Goal: Task Accomplishment & Management: Use online tool/utility

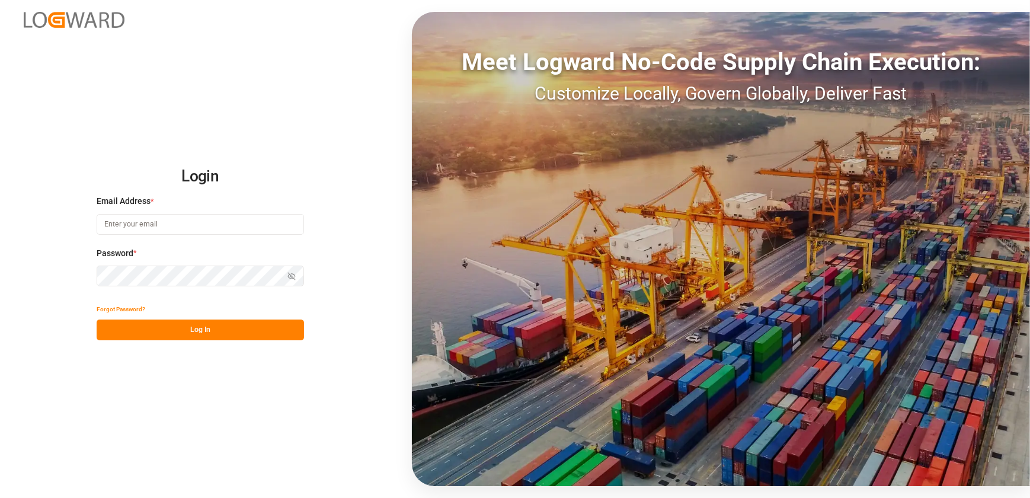
click at [209, 227] on input at bounding box center [200, 224] width 207 height 21
type input "[EMAIL_ADDRESS][DOMAIN_NAME]"
click at [232, 332] on button "Log In" at bounding box center [200, 329] width 207 height 21
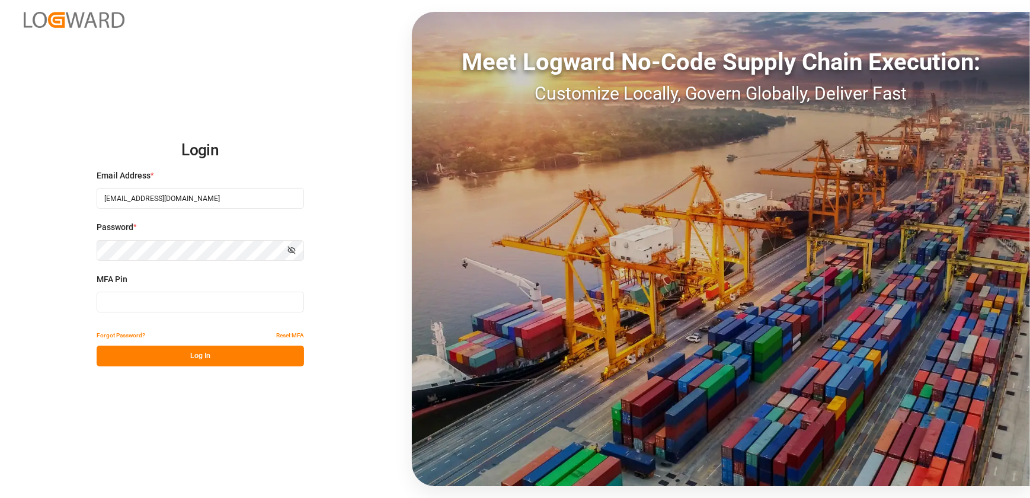
click at [178, 314] on div "MFA Pin" at bounding box center [200, 299] width 207 height 52
click at [183, 301] on input at bounding box center [200, 302] width 207 height 21
click at [181, 298] on input at bounding box center [200, 302] width 207 height 21
click at [168, 356] on button "Log In" at bounding box center [200, 356] width 207 height 21
click at [196, 351] on button "Log In" at bounding box center [200, 356] width 207 height 21
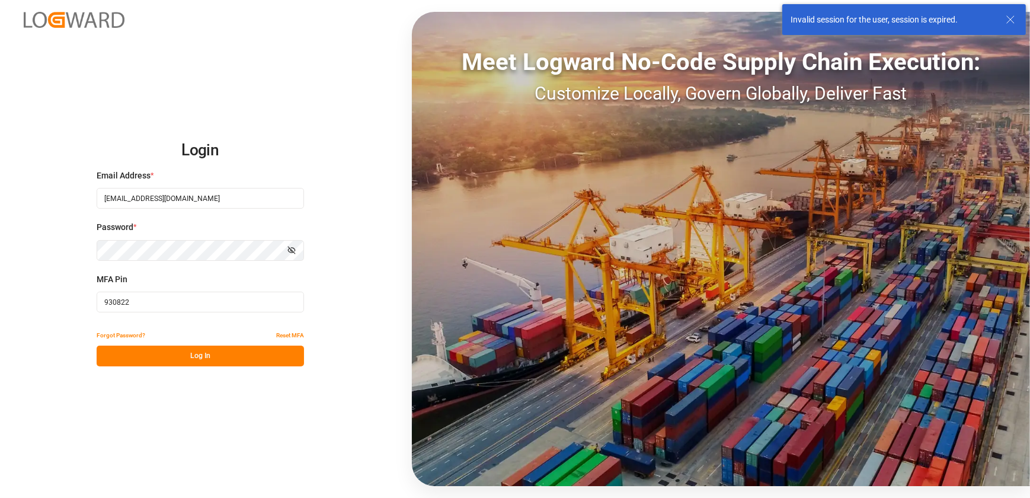
click at [177, 311] on input "930822" at bounding box center [200, 302] width 207 height 21
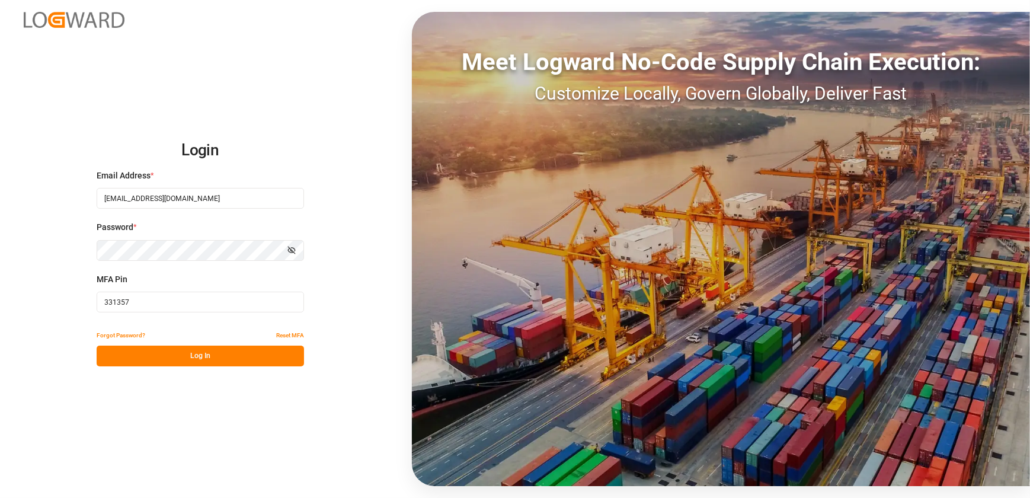
type input "331357"
click at [265, 355] on button "Log In" at bounding box center [200, 356] width 207 height 21
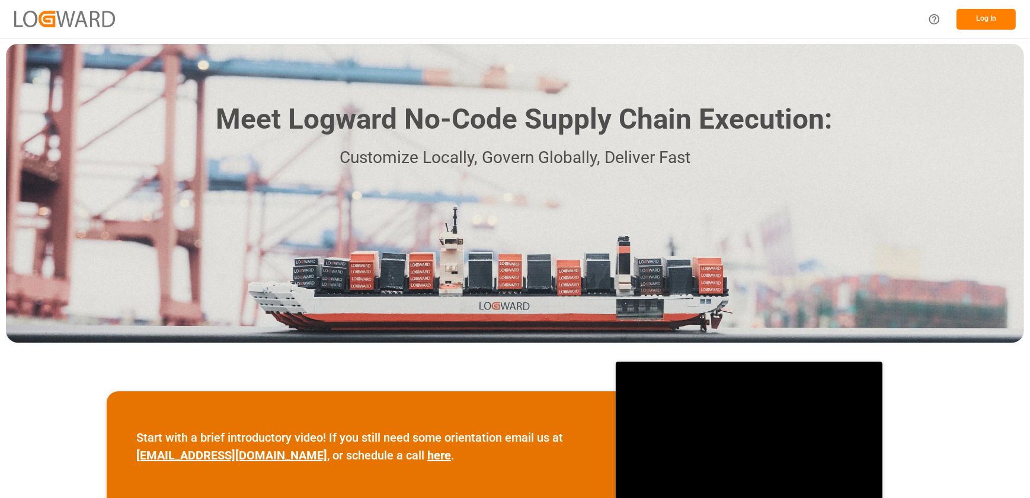
click at [998, 19] on button "Log In" at bounding box center [986, 19] width 59 height 21
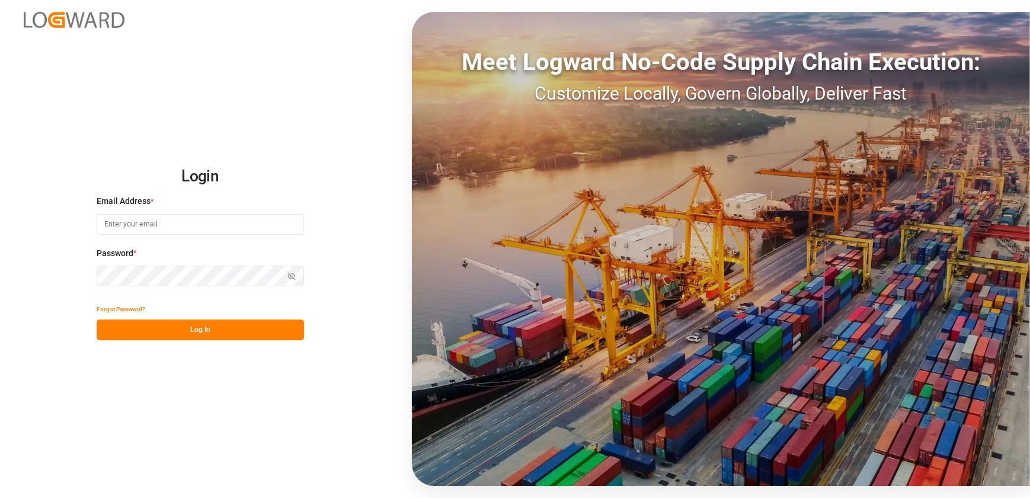
click at [200, 220] on input at bounding box center [200, 224] width 207 height 21
type input "[EMAIL_ADDRESS][DOMAIN_NAME]"
click at [175, 327] on button "Log In" at bounding box center [200, 329] width 207 height 21
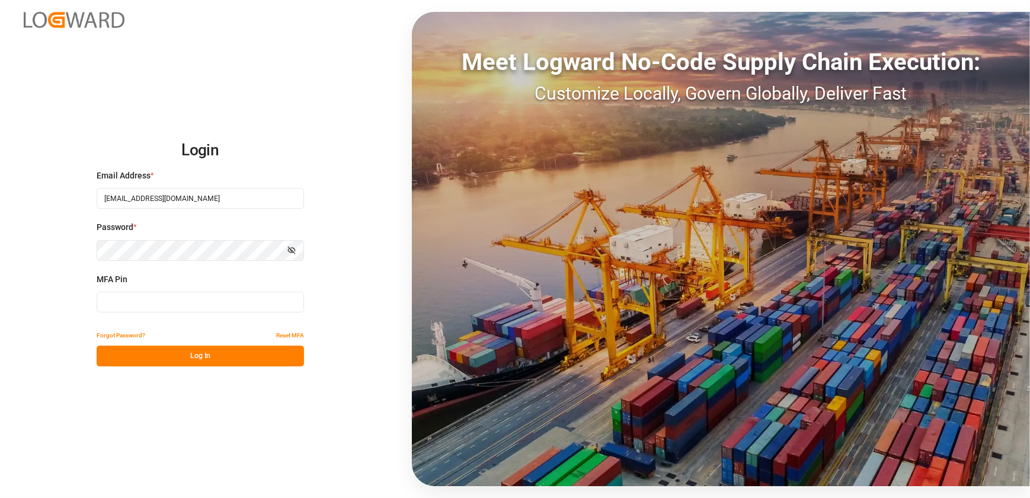
click at [132, 301] on input at bounding box center [200, 302] width 207 height 21
type input "331357"
click at [194, 347] on button "Log In" at bounding box center [200, 356] width 207 height 21
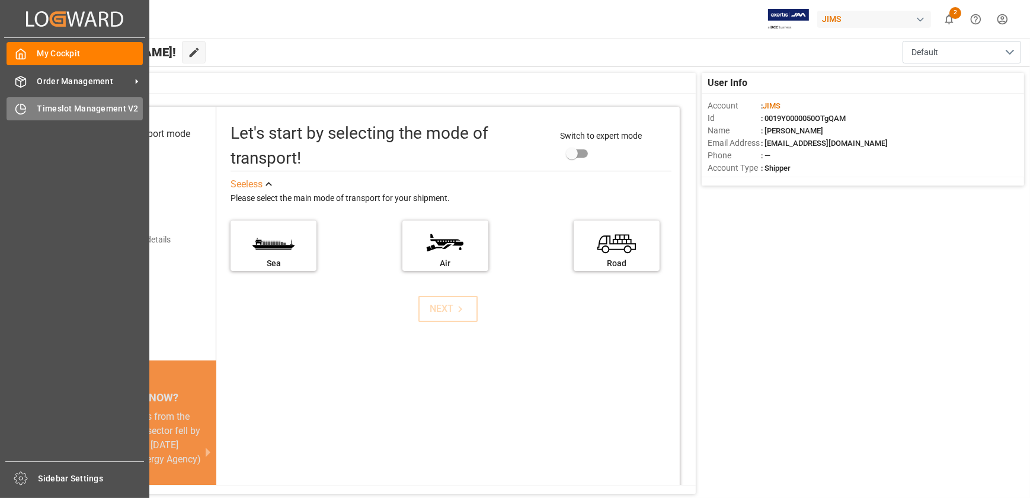
click at [49, 110] on span "Timeslot Management V2" at bounding box center [90, 109] width 106 height 12
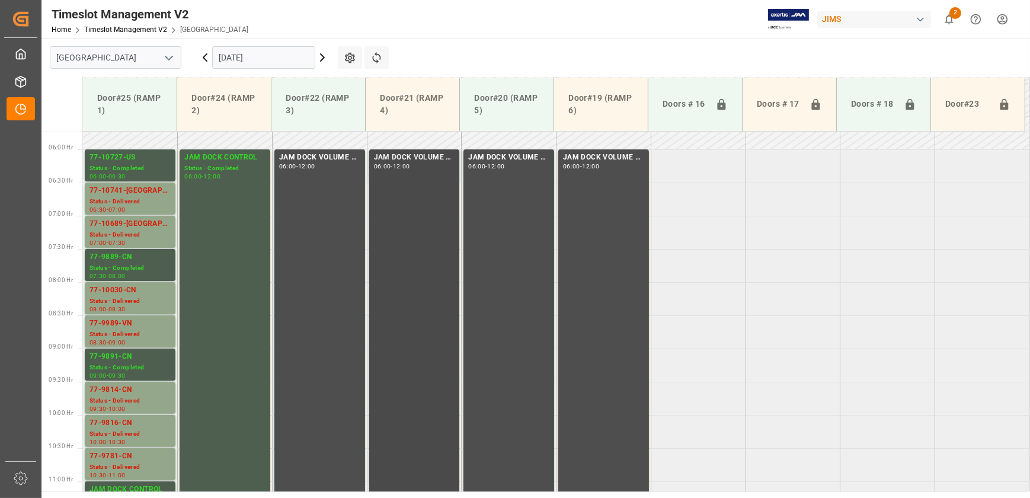
scroll to position [274, 0]
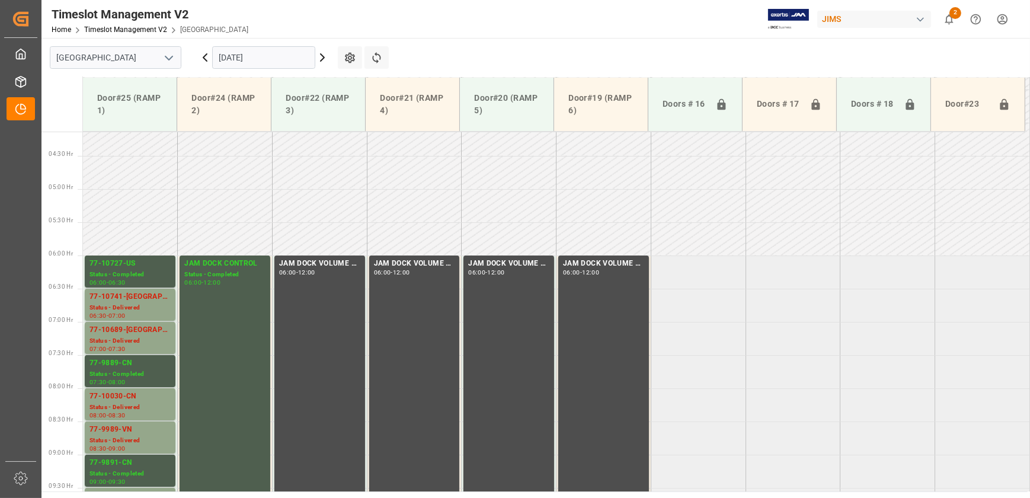
click at [286, 59] on input "[DATE]" at bounding box center [263, 57] width 103 height 23
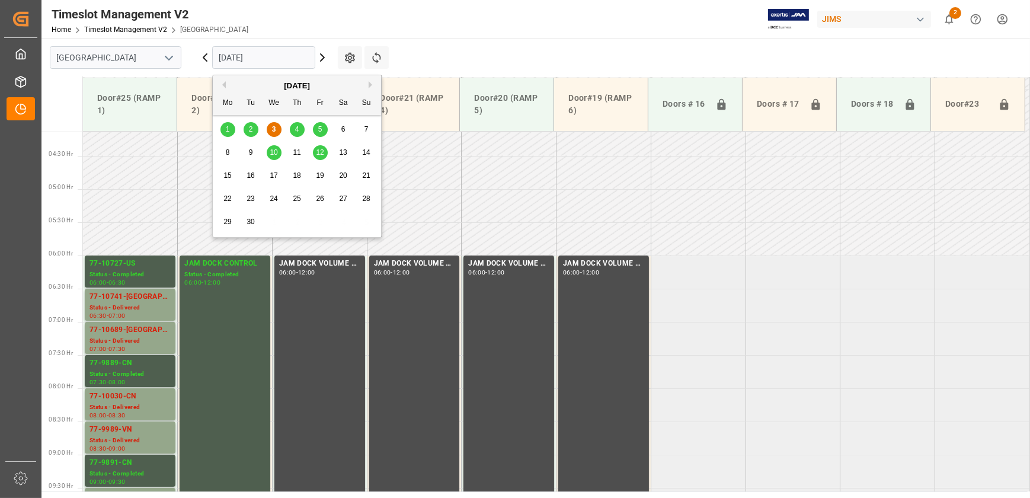
click at [299, 129] on div "4" at bounding box center [297, 130] width 15 height 14
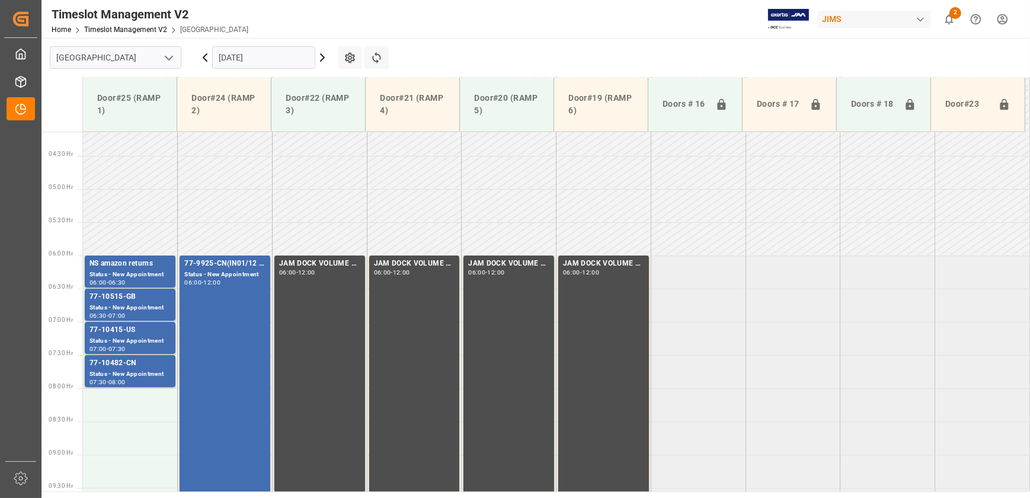
click at [277, 55] on input "[DATE]" at bounding box center [263, 57] width 103 height 23
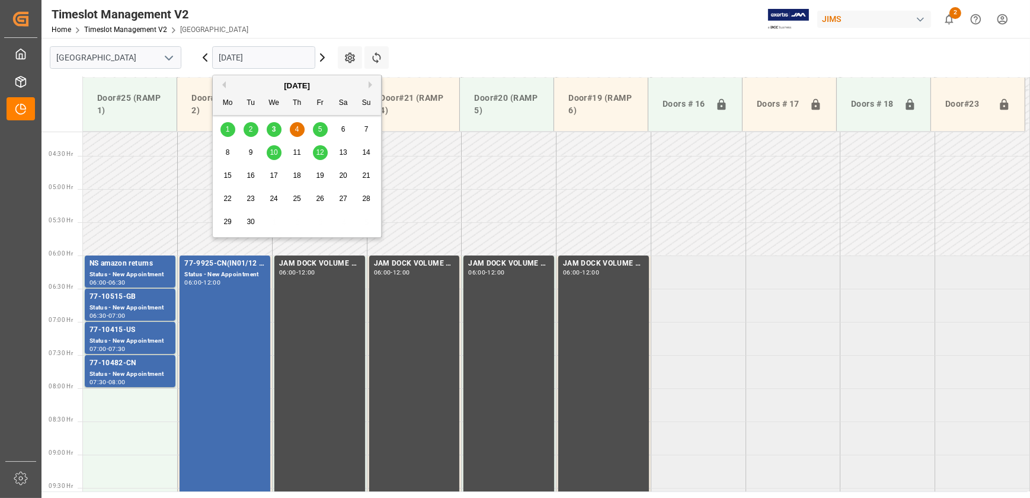
click at [316, 129] on div "5" at bounding box center [320, 130] width 15 height 14
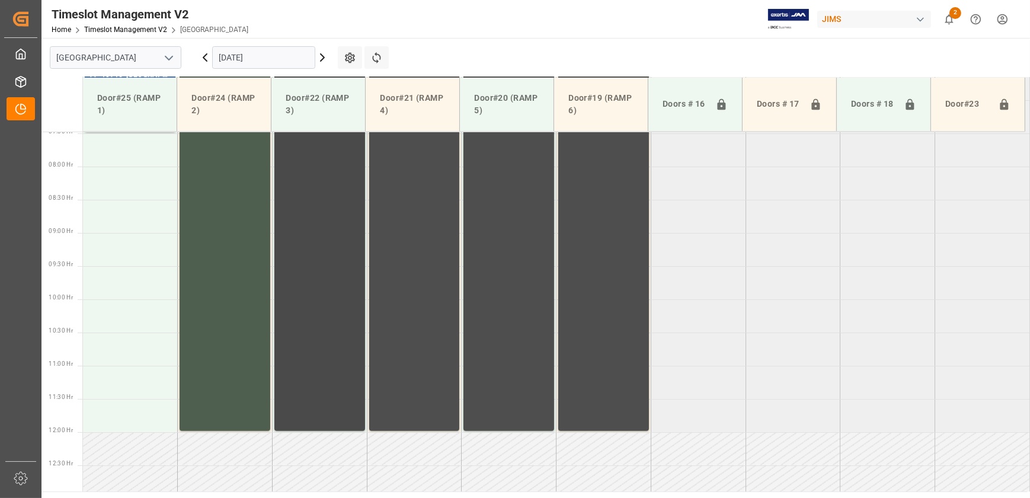
scroll to position [327, 0]
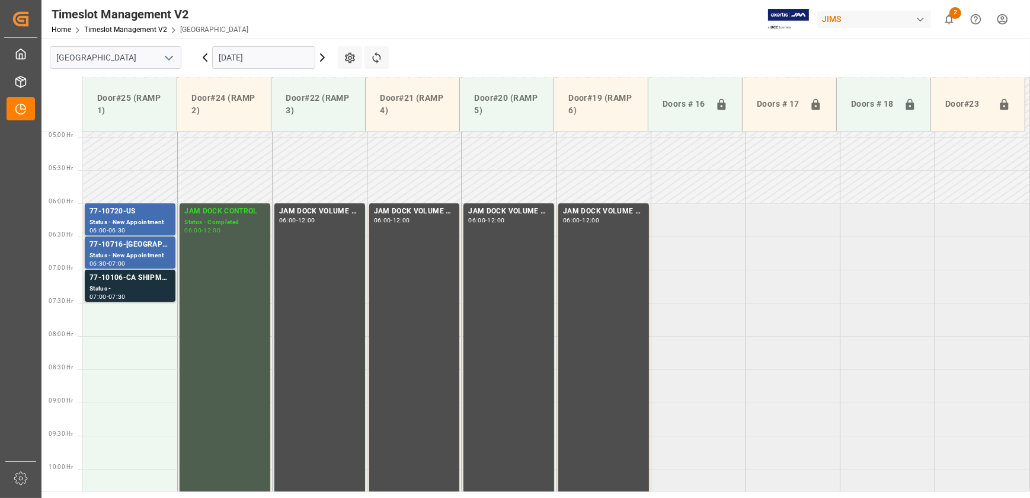
click at [271, 55] on input "[DATE]" at bounding box center [263, 57] width 103 height 23
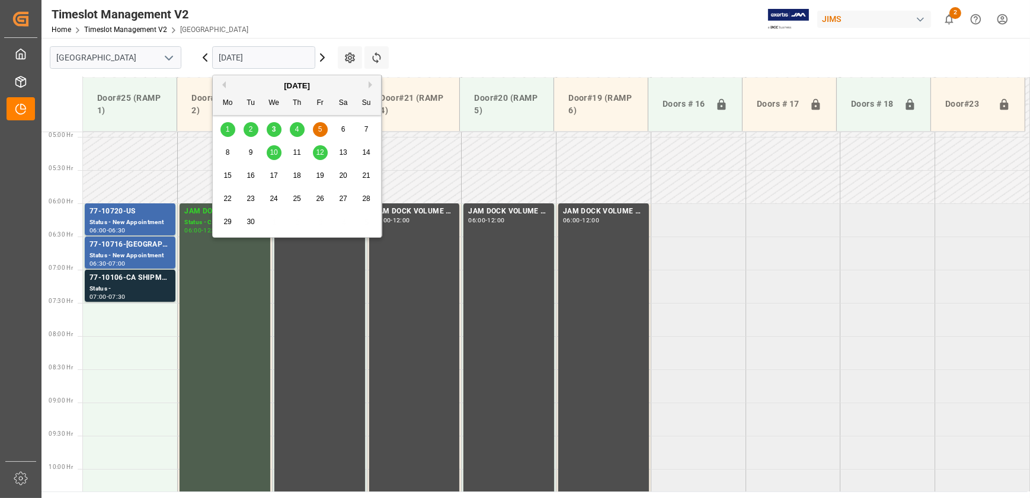
click at [270, 152] on span "10" at bounding box center [274, 152] width 8 height 8
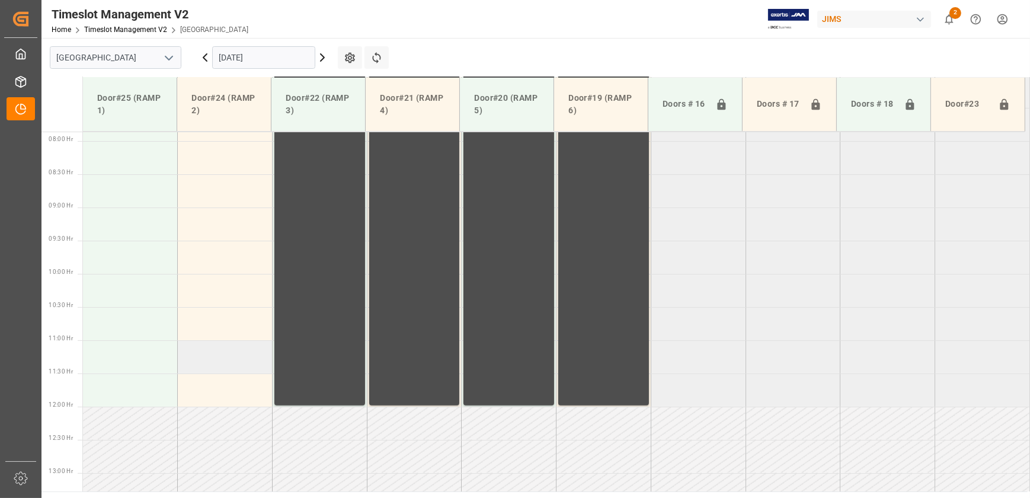
scroll to position [372, 0]
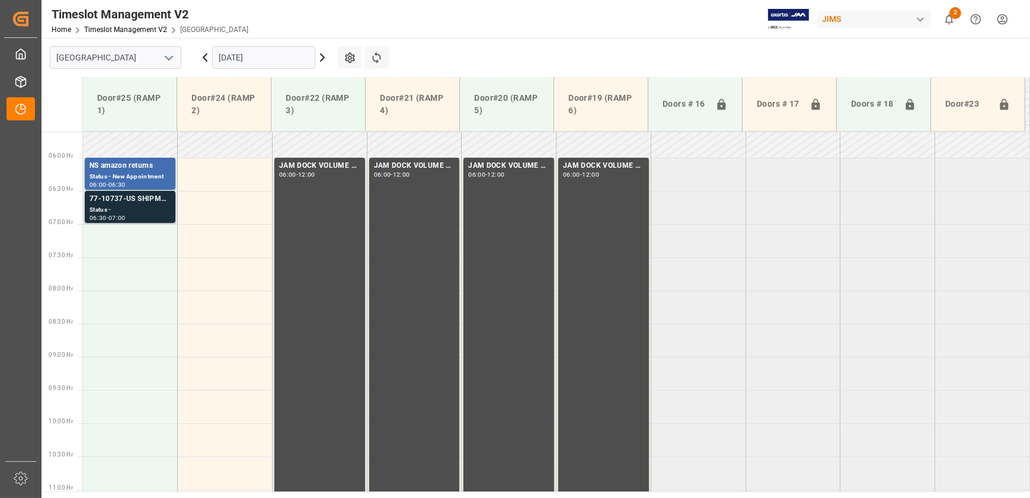
click at [148, 212] on div "Status -" at bounding box center [129, 210] width 81 height 10
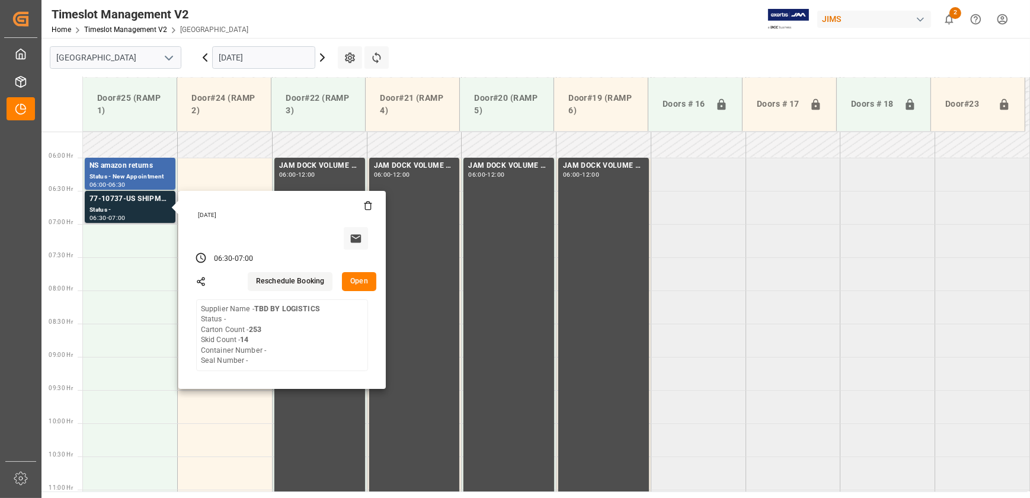
click at [359, 282] on button "Open" at bounding box center [359, 281] width 34 height 19
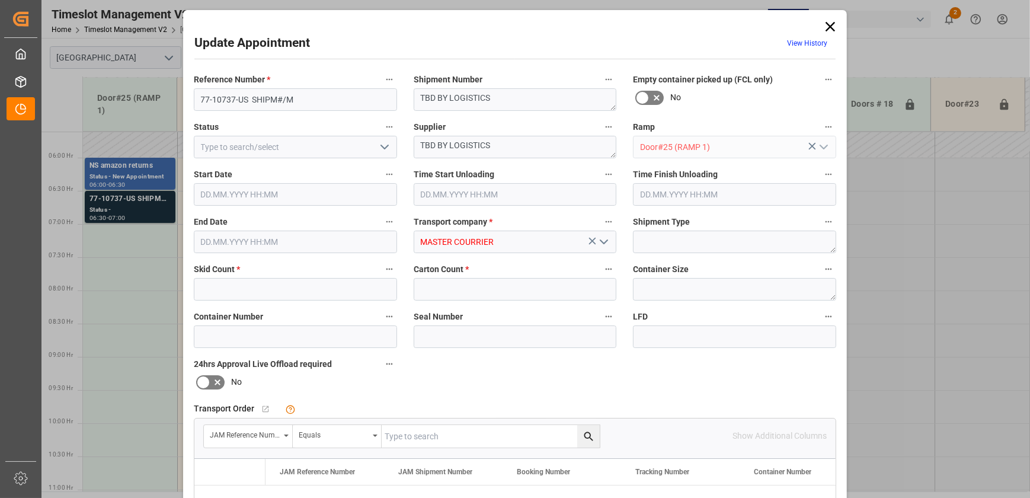
type input "14"
type input "253"
type input "[DATE] 06:30"
type input "[DATE] 07:00"
type input "[DATE] 14:40"
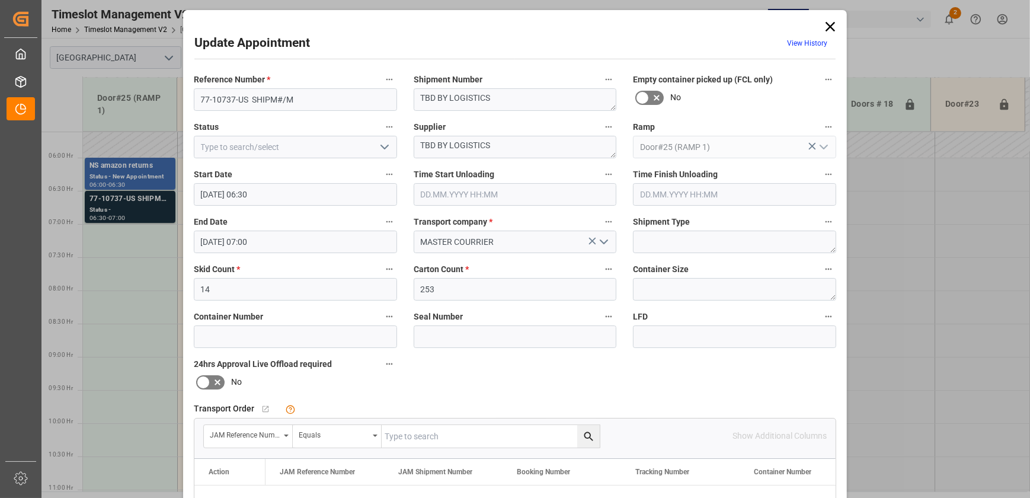
click at [824, 28] on icon at bounding box center [830, 26] width 17 height 17
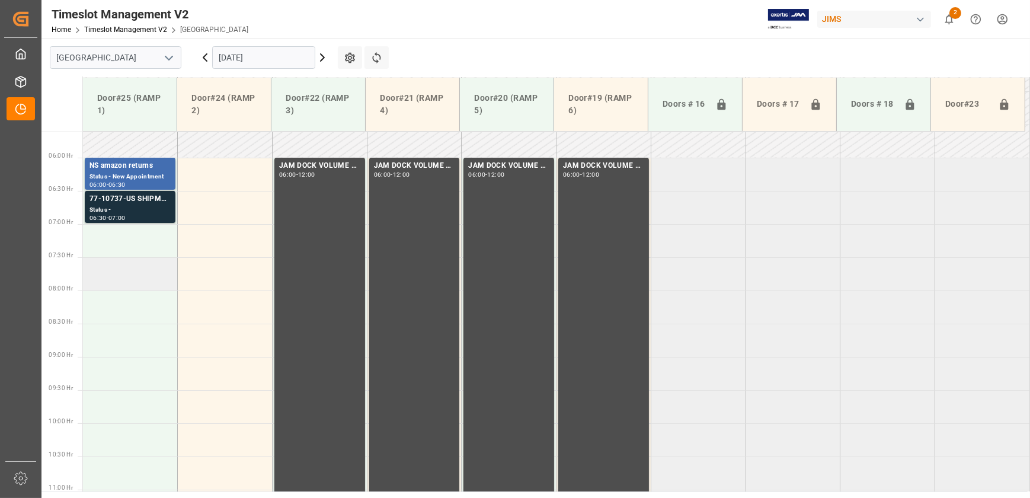
click at [128, 289] on td at bounding box center [130, 273] width 95 height 33
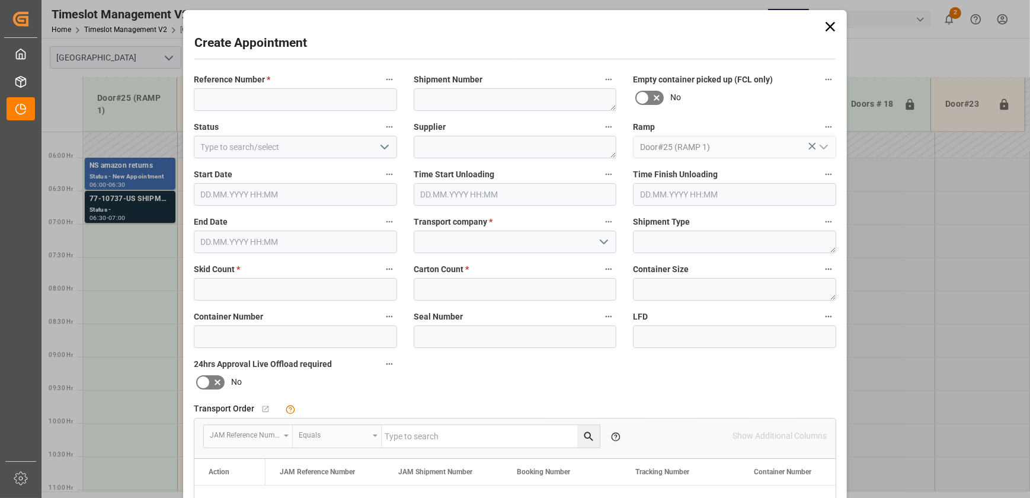
type input "[DATE] 07:30"
type input "[DATE] 08:00"
click at [826, 26] on icon at bounding box center [830, 26] width 17 height 17
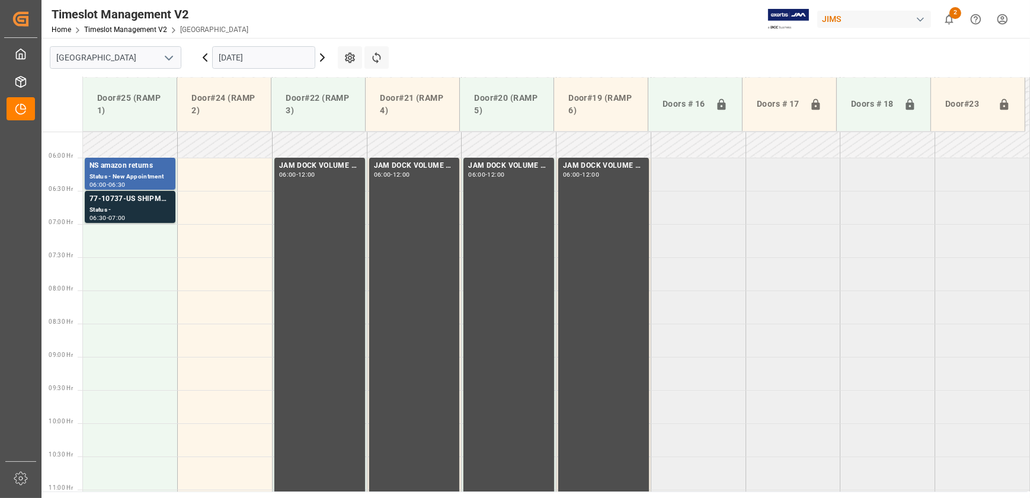
click at [320, 59] on icon at bounding box center [322, 57] width 14 height 14
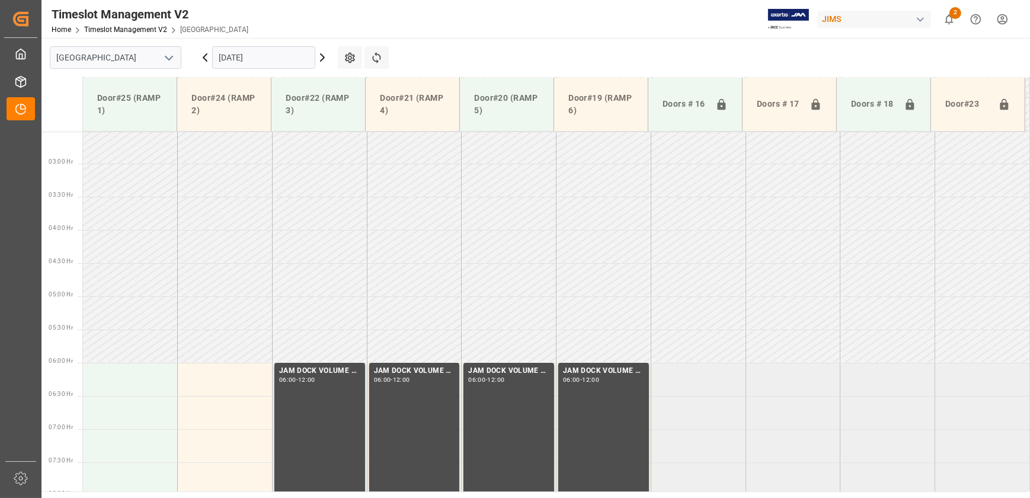
scroll to position [167, 0]
click at [320, 59] on icon at bounding box center [322, 57] width 14 height 14
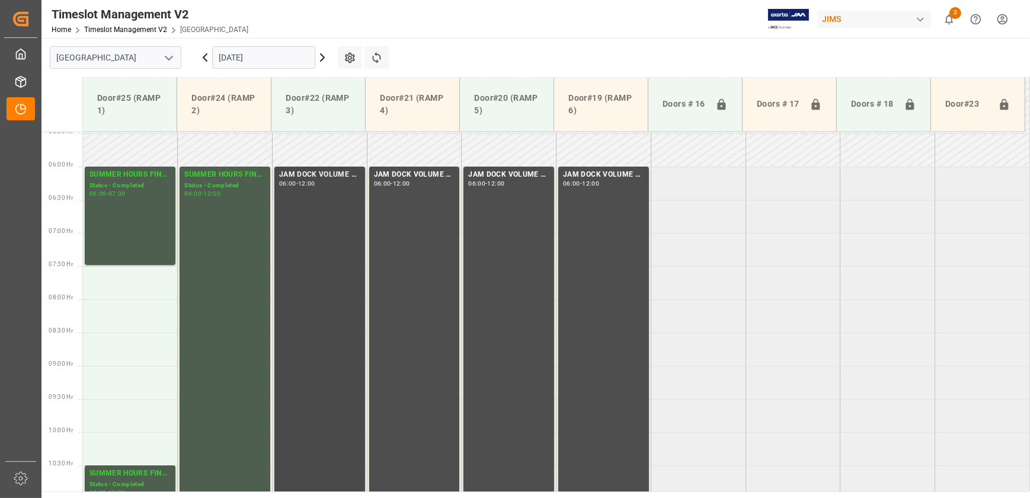
scroll to position [382, 0]
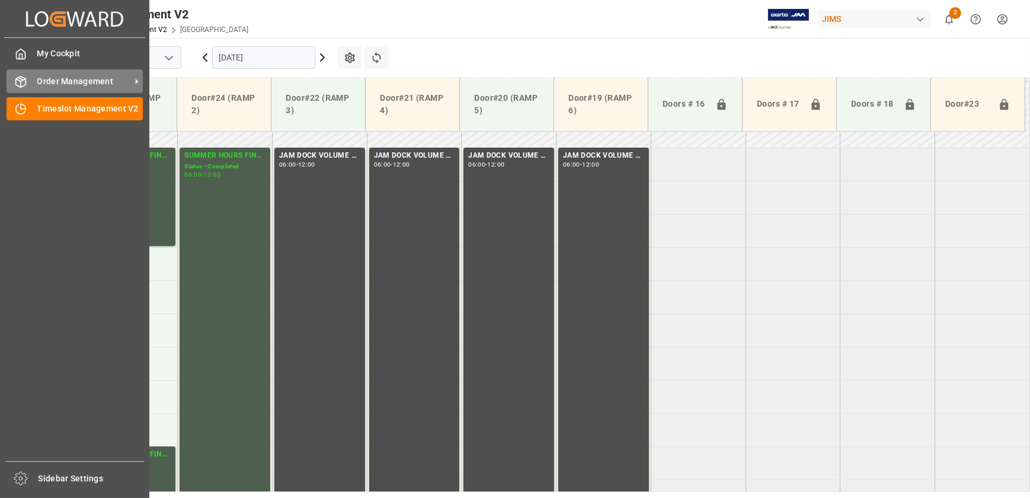
click at [34, 82] on div "Order Management Order Management" at bounding box center [75, 80] width 136 height 23
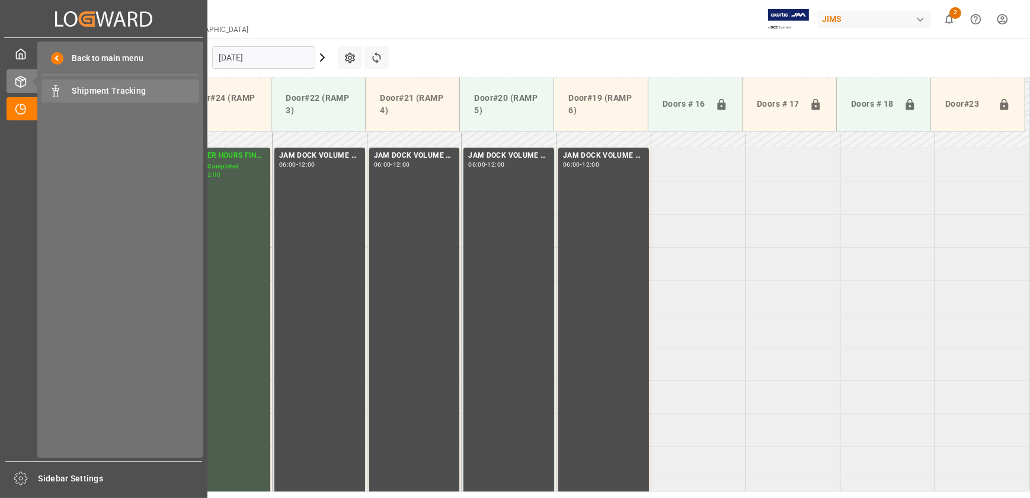
click at [119, 94] on span "Shipment Tracking" at bounding box center [135, 91] width 127 height 12
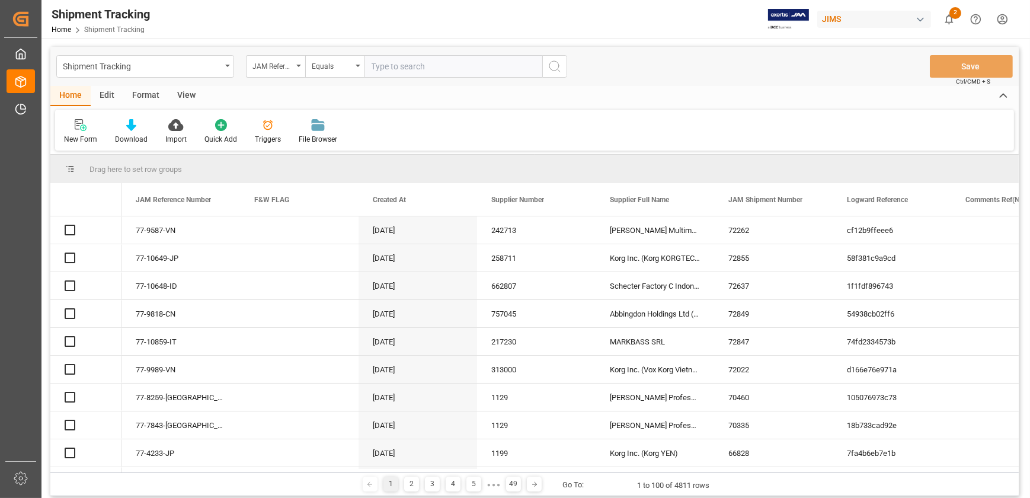
click at [433, 69] on input "text" at bounding box center [453, 66] width 178 height 23
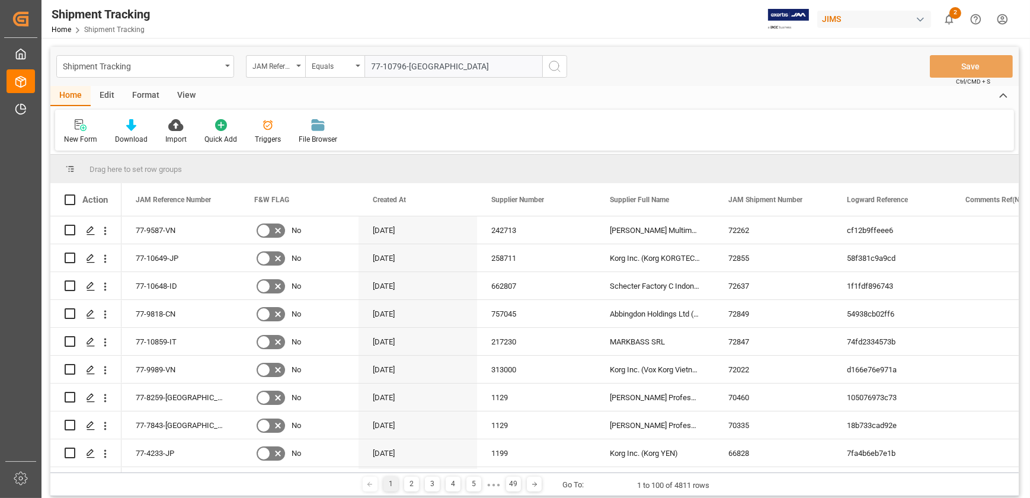
type input "77-10796-[GEOGRAPHIC_DATA]"
click at [557, 66] on icon "search button" at bounding box center [555, 66] width 14 height 14
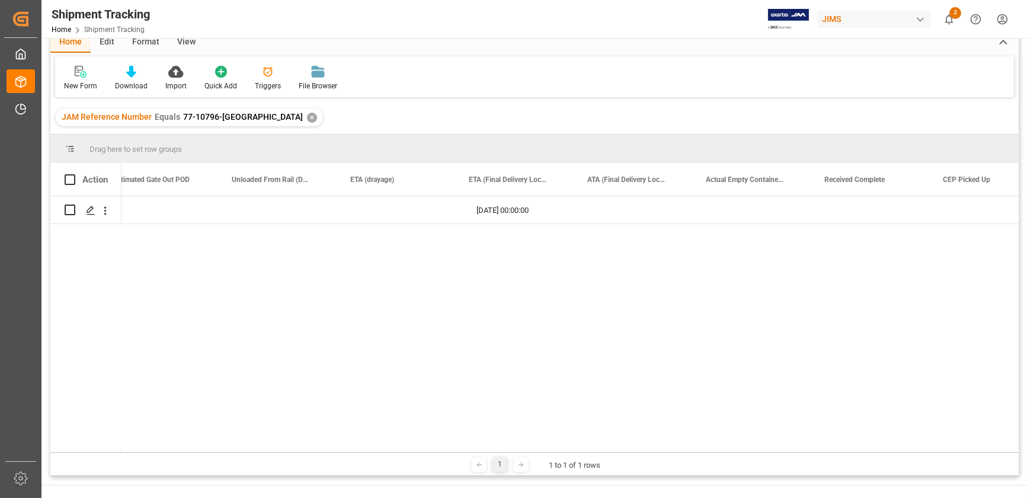
scroll to position [0, 4069]
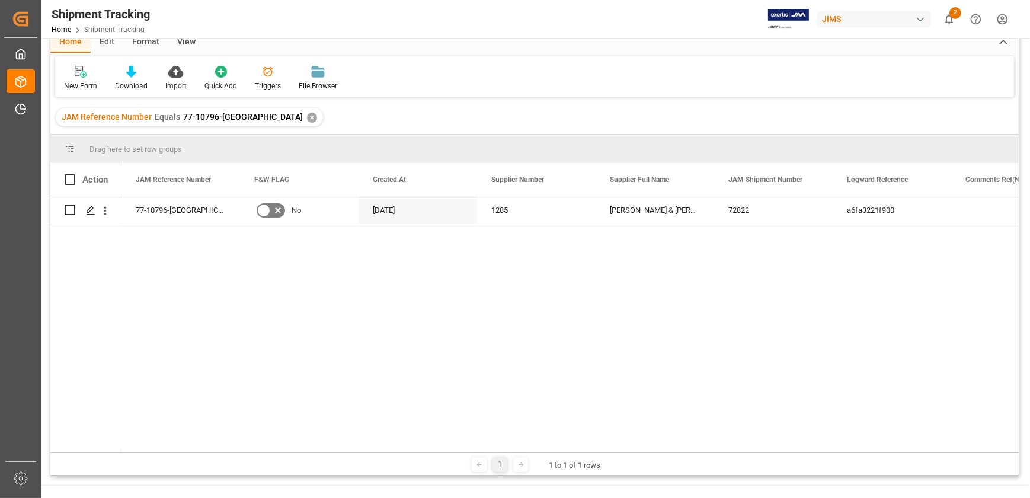
click at [190, 41] on div "View" at bounding box center [186, 43] width 36 height 20
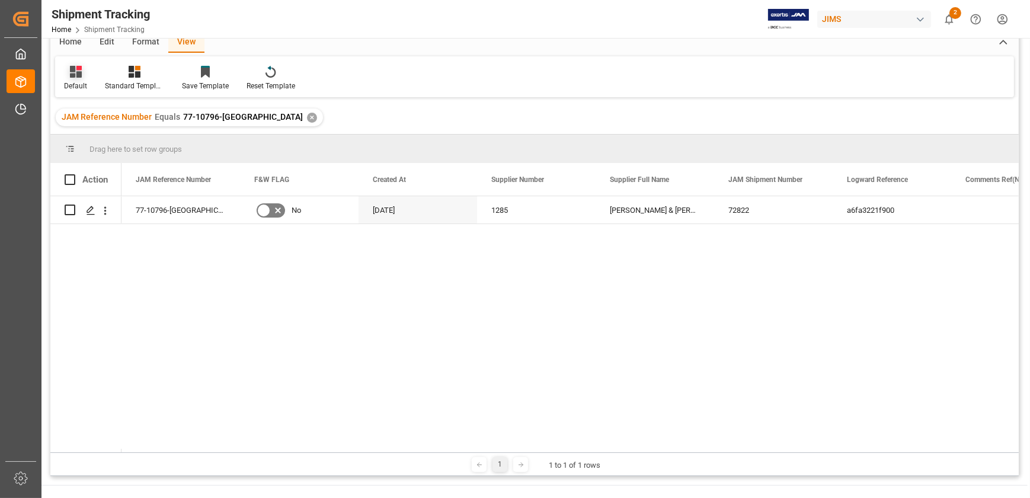
click at [72, 72] on icon at bounding box center [76, 72] width 12 height 12
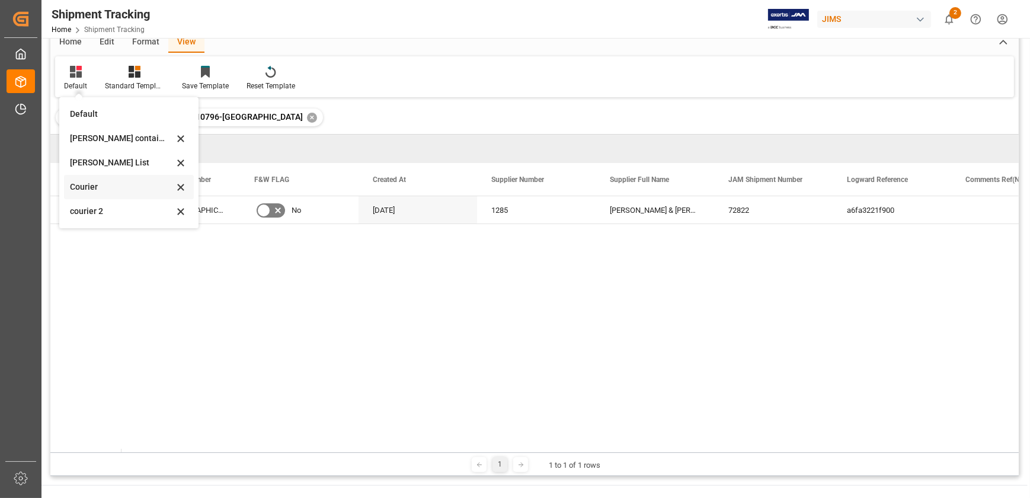
click at [93, 187] on div "Courier" at bounding box center [122, 187] width 104 height 12
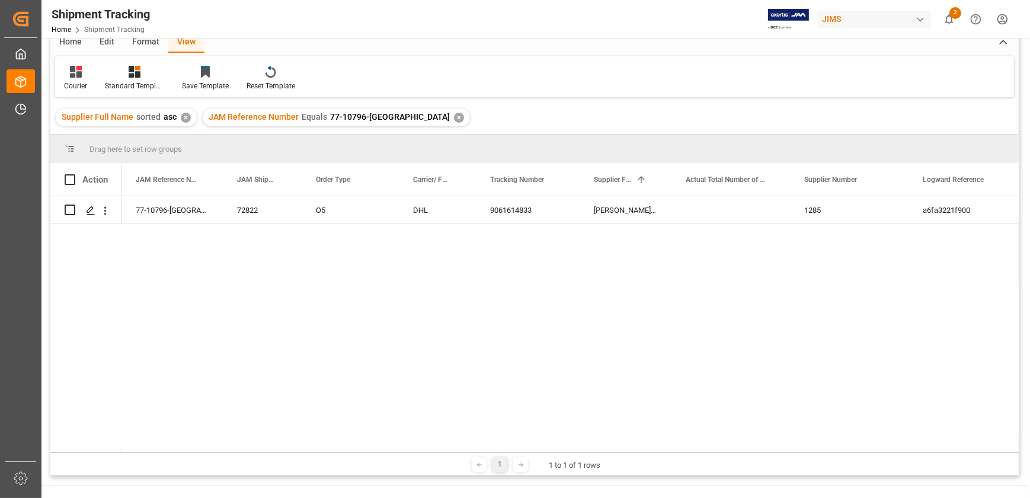
click at [747, 334] on div "77-10796-GB 72822 O5 DHL 9061614833 [PERSON_NAME] & [PERSON_NAME] 1285 a6fa3221…" at bounding box center [569, 324] width 897 height 256
